Goal: Find specific page/section: Find specific page/section

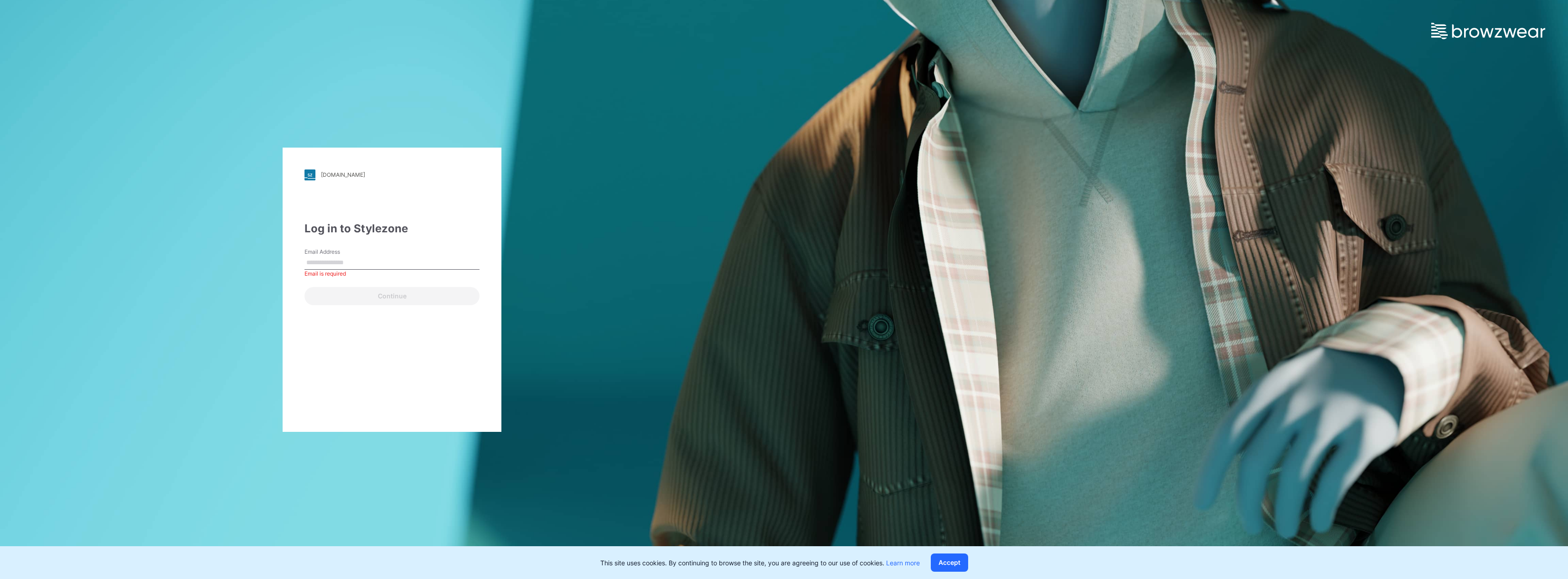
click at [415, 256] on input "Email Address" at bounding box center [392, 263] width 175 height 13
type input "**********"
click at [399, 296] on button "Continue" at bounding box center [392, 296] width 175 height 18
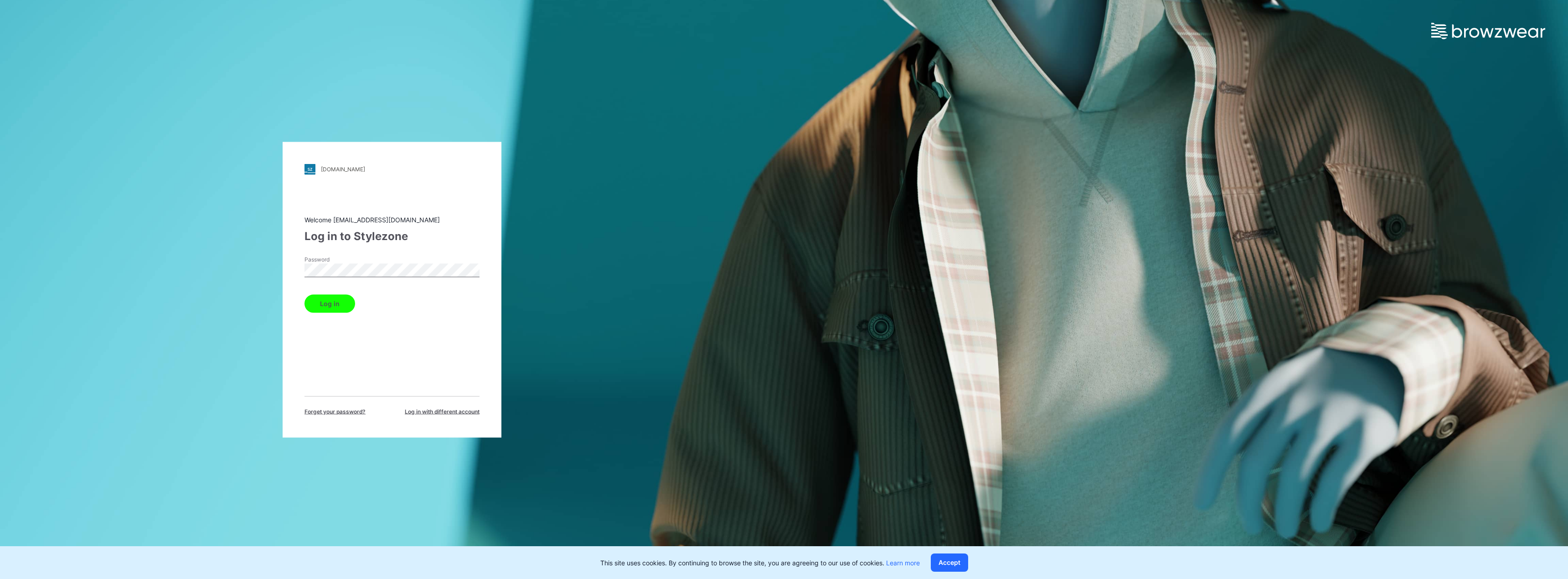
click at [304, 294] on button "Log in" at bounding box center [329, 303] width 51 height 18
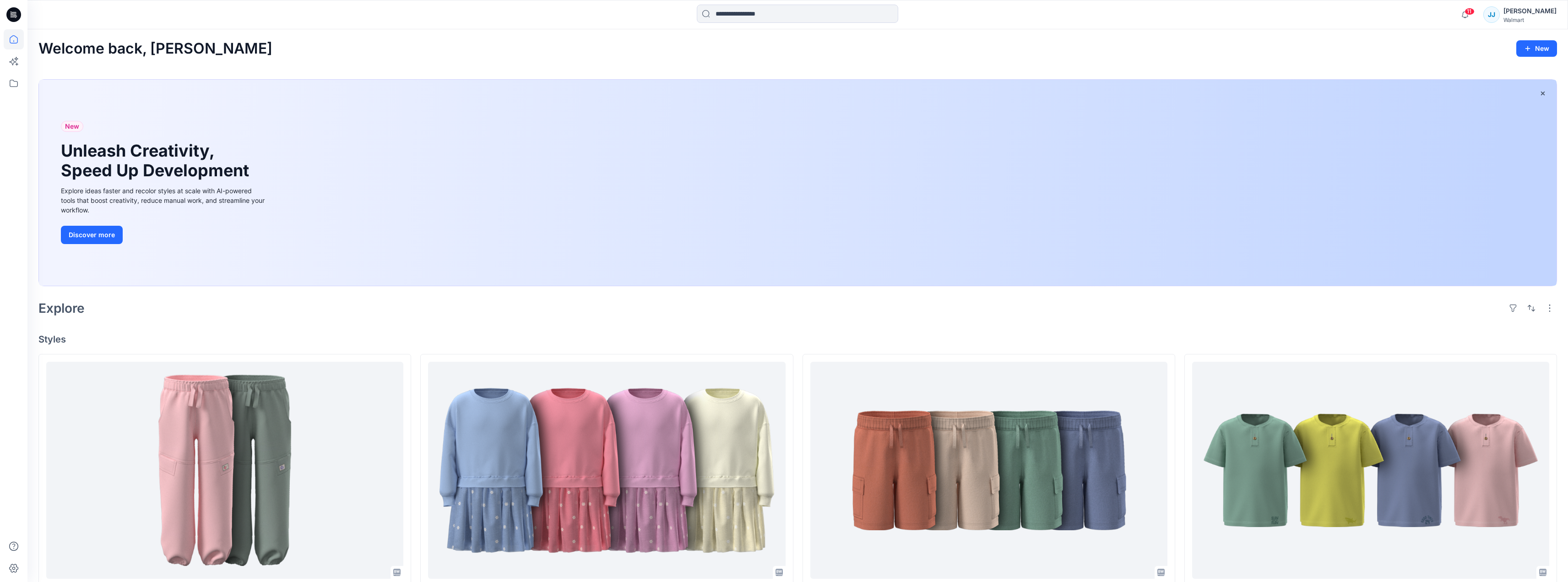
click at [1286, 56] on div "Welcome back, [PERSON_NAME]" at bounding box center [798, 49] width 1518 height 17
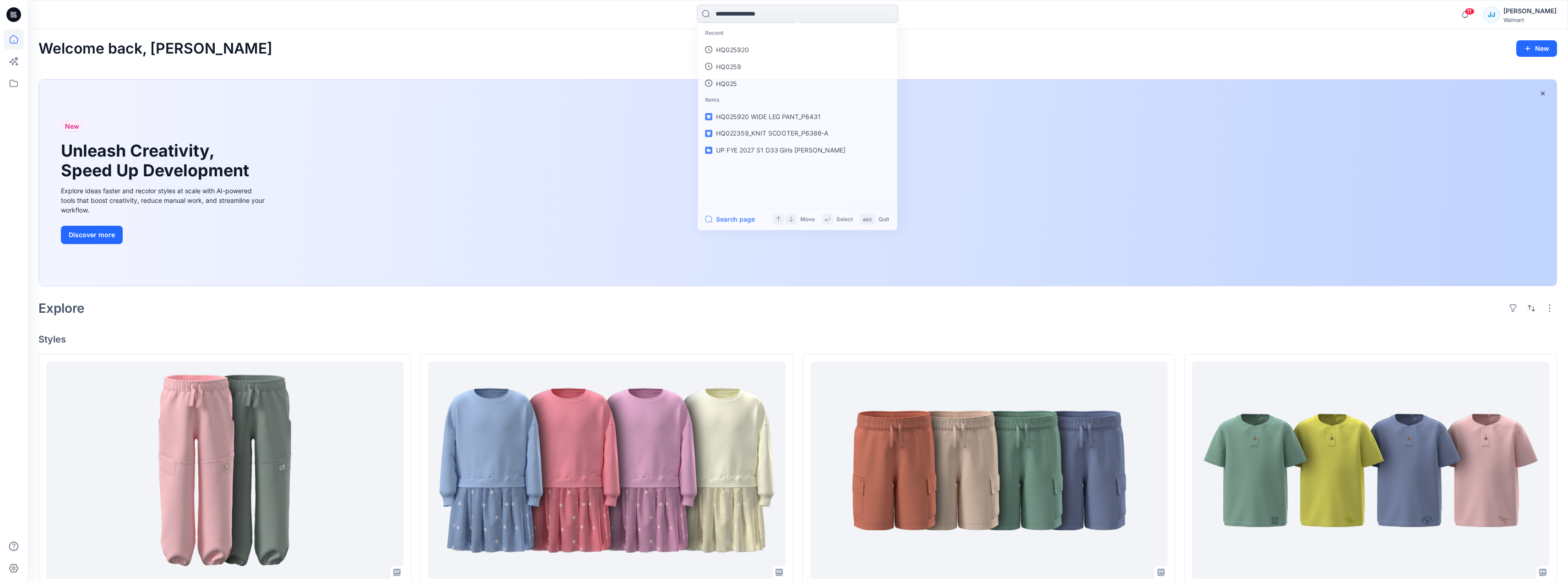
click at [793, 15] on input at bounding box center [797, 13] width 201 height 18
click at [746, 48] on p "HQ025920" at bounding box center [732, 50] width 34 height 10
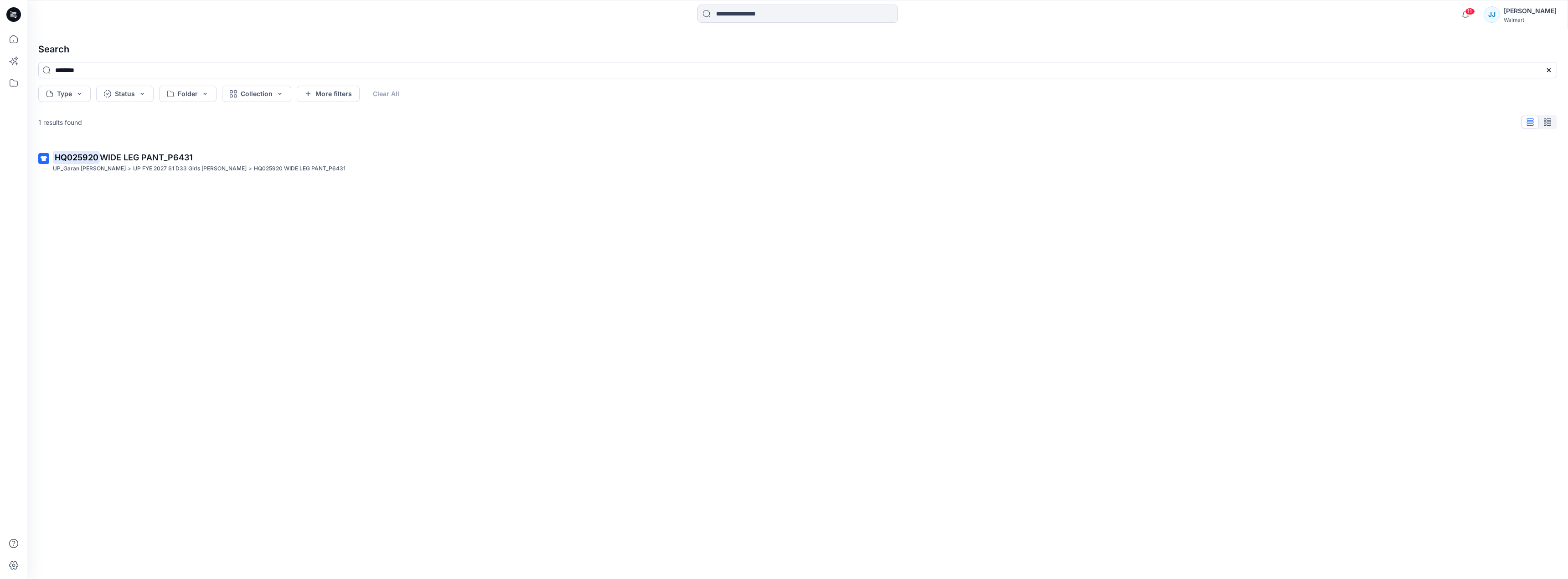
click at [88, 157] on mark "HQ025920" at bounding box center [76, 157] width 47 height 13
